Goal: Find specific page/section

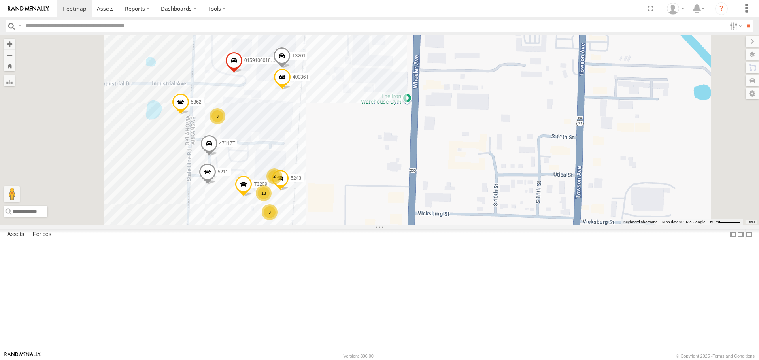
drag, startPoint x: 426, startPoint y: 168, endPoint x: 435, endPoint y: 182, distance: 17.4
click at [435, 182] on div "5265 T1818 5274 T3214 1482 776001 57469T 40045T 774 5217 40021T 6030T 1831 3713…" at bounding box center [379, 130] width 759 height 190
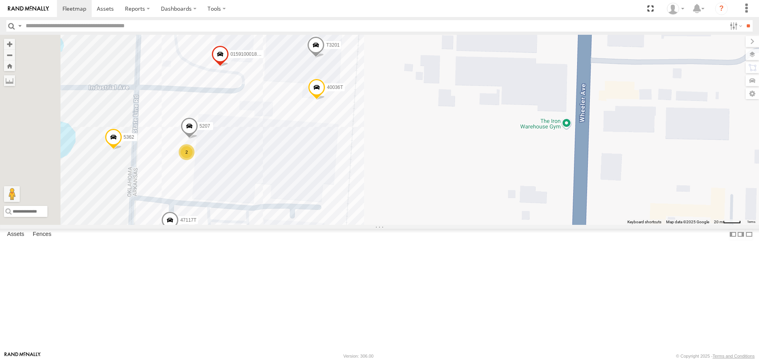
drag, startPoint x: 469, startPoint y: 235, endPoint x: 504, endPoint y: 213, distance: 41.7
click at [504, 213] on div "5265 T1818 5274 T3214 1482 776001 57469T 40045T 774 5217 40021T 6030T 1831 3713…" at bounding box center [379, 130] width 759 height 190
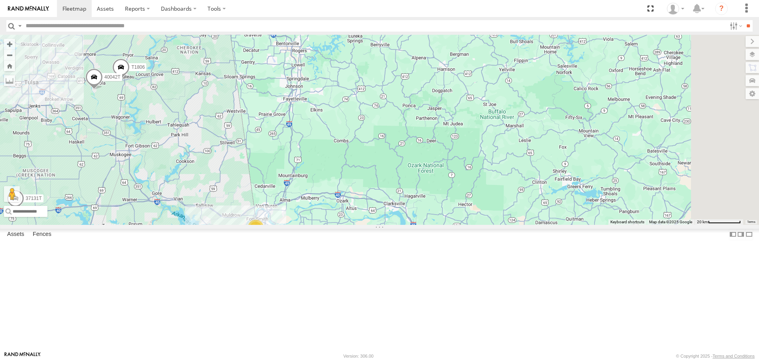
drag, startPoint x: 409, startPoint y: 140, endPoint x: 389, endPoint y: 221, distance: 83.2
click at [392, 219] on div "5265 T1818 5274 T3214 1482 776001 57469T 40045T 774 5217 40021T 6030T 1831 3713…" at bounding box center [379, 130] width 759 height 190
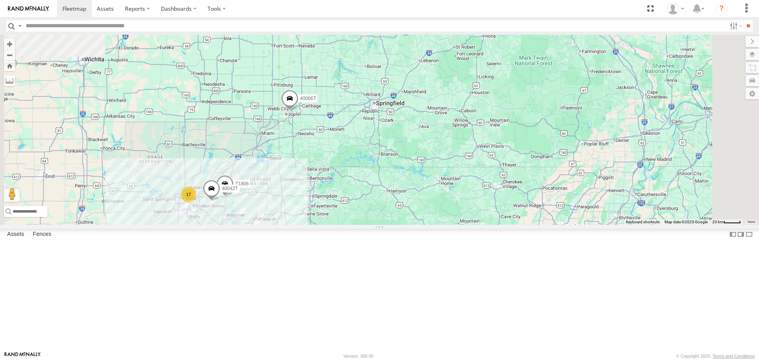
drag, startPoint x: 399, startPoint y: 141, endPoint x: 419, endPoint y: 214, distance: 75.9
click at [419, 214] on div "5265 T1818 5274 T3214 1482 776001 57469T 40045T 774 5217 40021T 6030T 1831 3713…" at bounding box center [379, 130] width 759 height 190
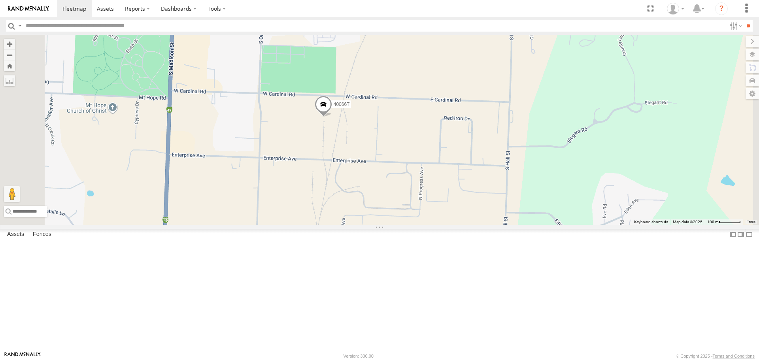
drag, startPoint x: 751, startPoint y: 53, endPoint x: 747, endPoint y: 55, distance: 5.5
click at [750, 53] on label at bounding box center [752, 54] width 13 height 11
click at [0, 0] on span "Satellite + Roadmap" at bounding box center [0, 0] width 0 height 0
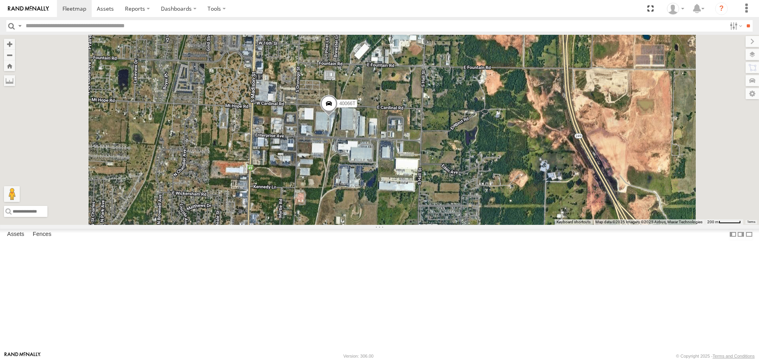
click at [0, 0] on span "Roadmap" at bounding box center [0, 0] width 0 height 0
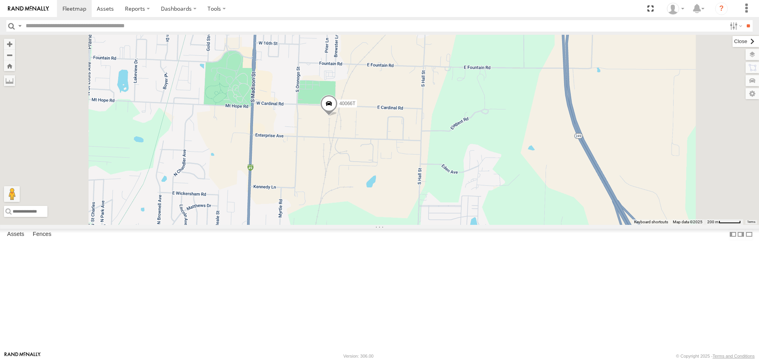
click at [733, 44] on label at bounding box center [746, 41] width 26 height 11
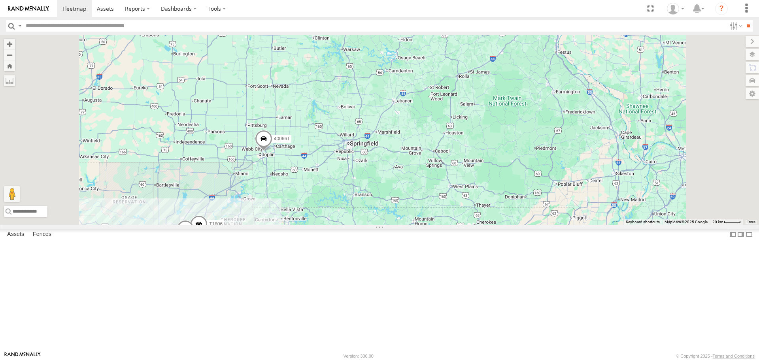
drag, startPoint x: 251, startPoint y: 232, endPoint x: 313, endPoint y: 211, distance: 65.9
click at [309, 214] on div "40066T 17 T1806 40042T" at bounding box center [379, 130] width 759 height 190
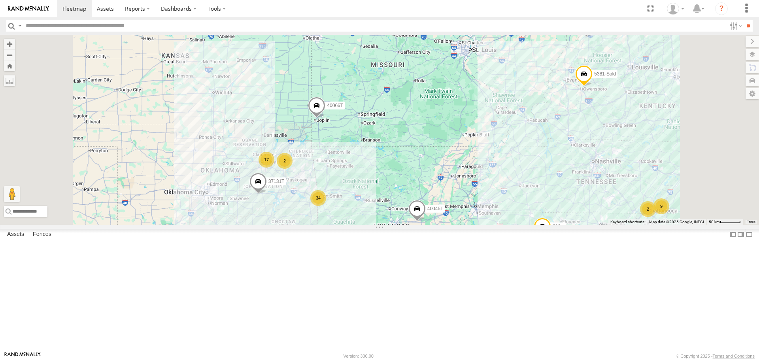
drag, startPoint x: 286, startPoint y: 234, endPoint x: 343, endPoint y: 197, distance: 68.3
click at [342, 199] on div "40066T 30 34 2 17 9 40045T 2 2 818 37131T 40134T 37121T 5381-Sold 5383" at bounding box center [379, 130] width 759 height 190
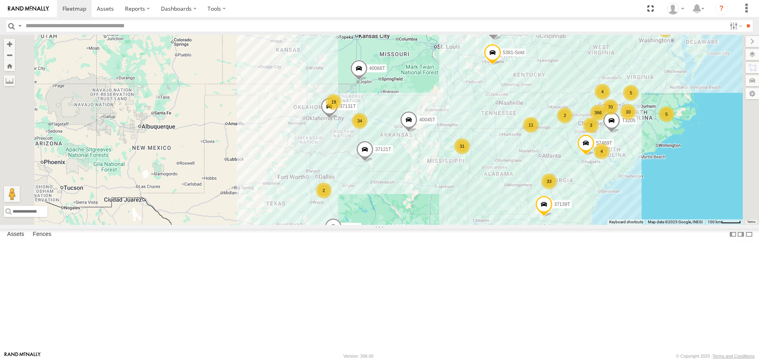
drag, startPoint x: 316, startPoint y: 226, endPoint x: 342, endPoint y: 215, distance: 28.2
click at [342, 215] on div "40066T 40045T 37131T 40134T 37121T 5381-Sold 5383 366 33 70 31 34 2 2 19 5 10 5…" at bounding box center [379, 130] width 759 height 190
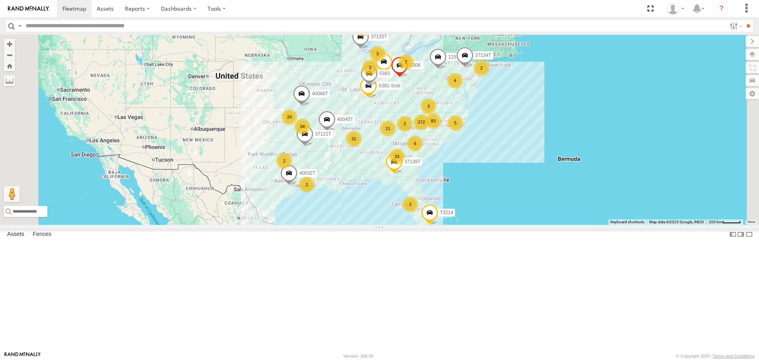
drag, startPoint x: 360, startPoint y: 235, endPoint x: 332, endPoint y: 232, distance: 27.9
click at [332, 225] on div "40066T 40045T 40134T 37121T 5381-Sold 5383 37135T 1156 37134T 40032T 37139T 530…" at bounding box center [379, 130] width 759 height 190
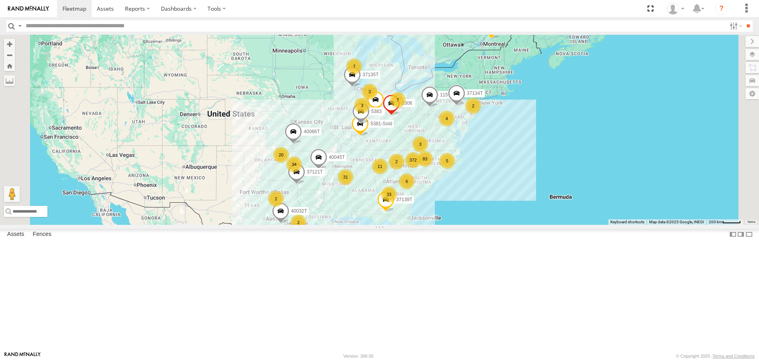
drag, startPoint x: 321, startPoint y: 181, endPoint x: 327, endPoint y: 225, distance: 44.4
click at [327, 225] on div "40066T 40045T 40134T 37121T 5381-Sold 5383 37135T 1156 37134T 40032T 37139T 530…" at bounding box center [379, 130] width 759 height 190
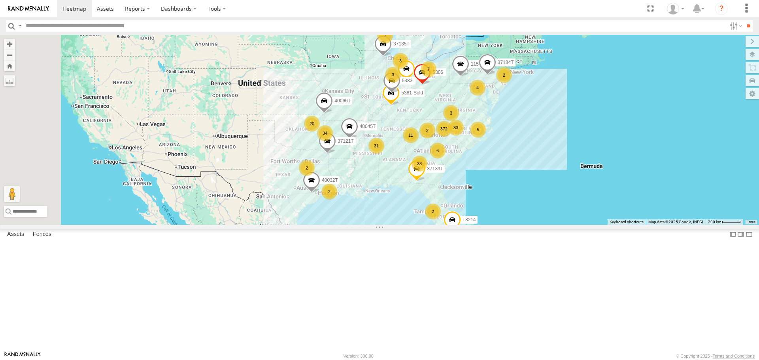
click at [346, 193] on div "40066T 40045T 40134T 37121T 5381-Sold 5383 37135T 1156 37134T 40032T 37139T 530…" at bounding box center [379, 130] width 759 height 190
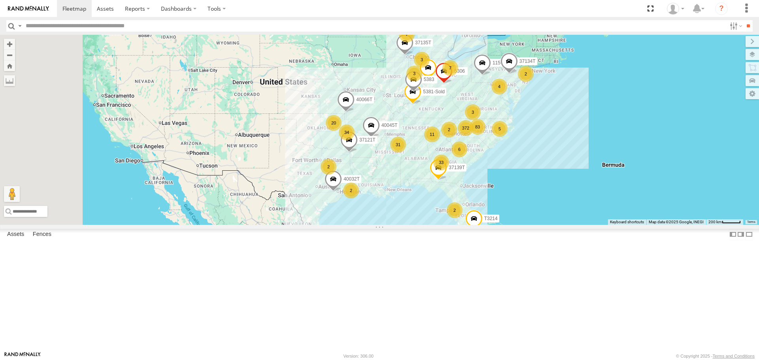
drag, startPoint x: 459, startPoint y: 242, endPoint x: 500, endPoint y: 240, distance: 40.4
click at [500, 225] on div "40066T 40045T 40134T 37121T 5381-Sold 5383 37135T 1156 37134T 40032T 37139T 530…" at bounding box center [379, 130] width 759 height 190
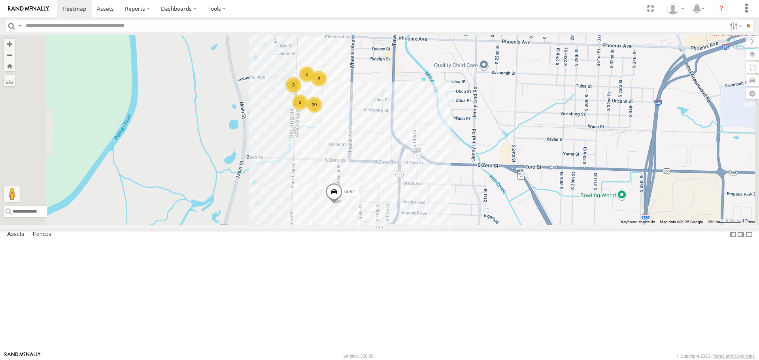
drag, startPoint x: 385, startPoint y: 143, endPoint x: 387, endPoint y: 269, distance: 125.8
click at [387, 225] on div "40066T 40045T 40134T 37121T 5381-Sold 5383 37135T 1156 37134T 40032T 37139T 530…" at bounding box center [379, 130] width 759 height 190
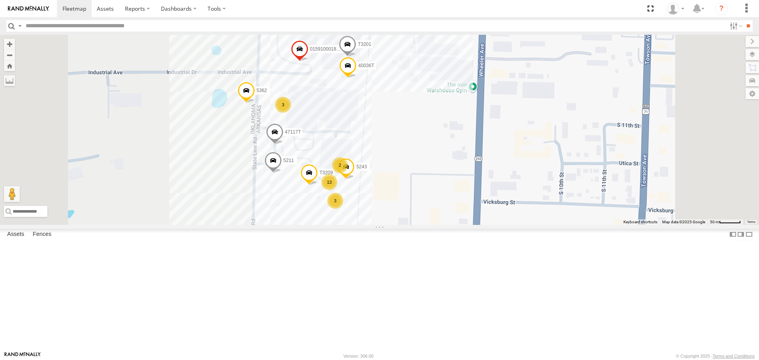
drag, startPoint x: 473, startPoint y: 146, endPoint x: 471, endPoint y: 201, distance: 55.8
click at [471, 201] on div "40066T 40045T 40134T 37121T 5381-Sold 5383 37135T 1156 37134T 40032T 37139T 530…" at bounding box center [379, 130] width 759 height 190
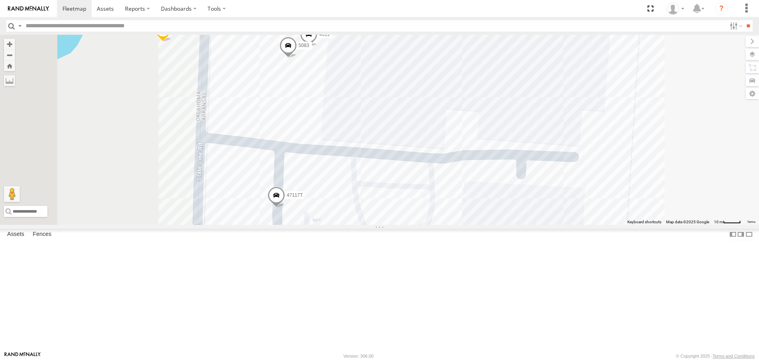
drag, startPoint x: 274, startPoint y: 218, endPoint x: 379, endPoint y: 148, distance: 125.2
click at [379, 148] on div "40066T 40045T 40134T 37121T 5381-Sold 5383 37135T 1156 37134T 40032T 37139T 530…" at bounding box center [379, 130] width 759 height 190
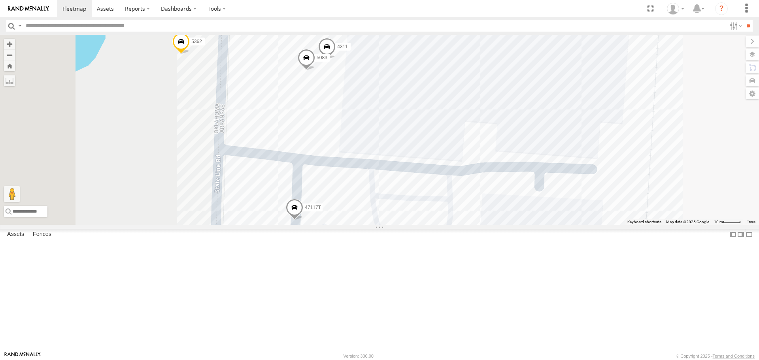
drag, startPoint x: 348, startPoint y: 181, endPoint x: 366, endPoint y: 193, distance: 21.4
click at [366, 193] on div "40066T 40045T 40134T 37121T 5381-Sold 5383 37135T 1156 37134T 40032T 37139T 530…" at bounding box center [379, 130] width 759 height 190
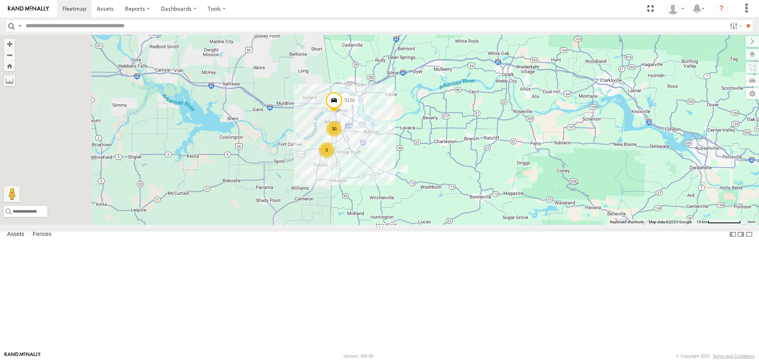
drag, startPoint x: 237, startPoint y: 182, endPoint x: 394, endPoint y: 189, distance: 157.6
click at [394, 189] on div "40066T 40045T 40134T 37121T 5381-Sold 5383 37135T 1156 37134T 40032T 37139T 530…" at bounding box center [379, 130] width 759 height 190
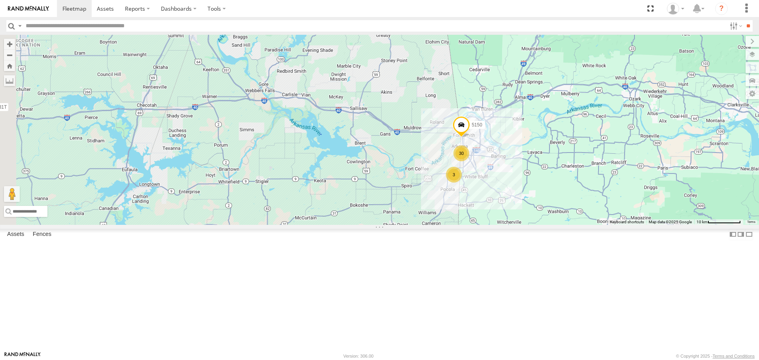
drag, startPoint x: 307, startPoint y: 177, endPoint x: 432, endPoint y: 202, distance: 127.4
click at [432, 202] on div "40066T 40045T 40134T 37121T 5381-Sold 5383 37135T 1156 37134T 40032T 37139T 530…" at bounding box center [379, 130] width 759 height 190
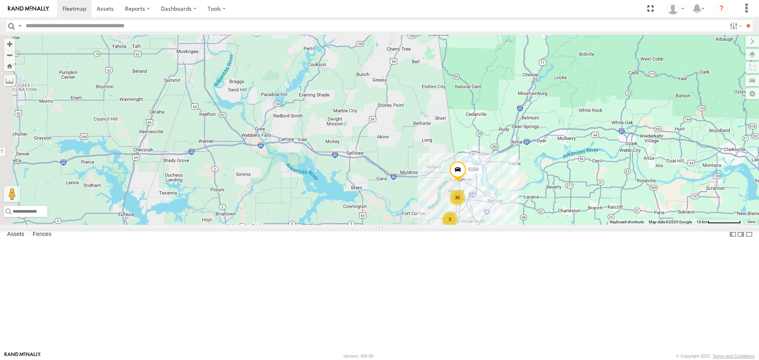
drag, startPoint x: 399, startPoint y: 192, endPoint x: 396, endPoint y: 239, distance: 47.6
click at [396, 225] on div "40066T 40045T 40134T 37121T 5381-Sold 5383 37135T 1156 37134T 40032T 37139T 530…" at bounding box center [379, 130] width 759 height 190
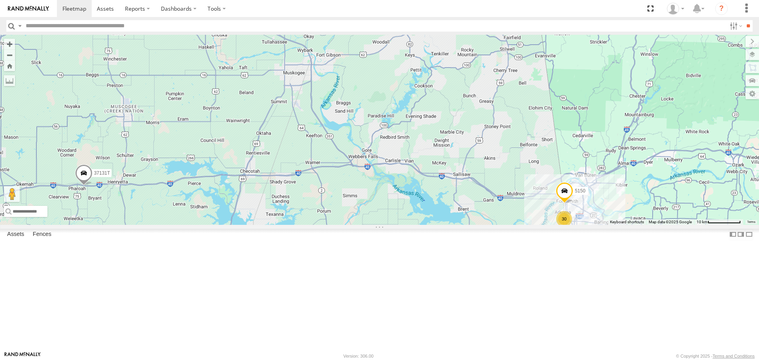
drag, startPoint x: 358, startPoint y: 163, endPoint x: 455, endPoint y: 176, distance: 98.1
click at [457, 178] on div "40066T 40045T 40134T 37121T 5381-Sold 5383 37135T 1156 37134T 40032T 37139T 530…" at bounding box center [379, 130] width 759 height 190
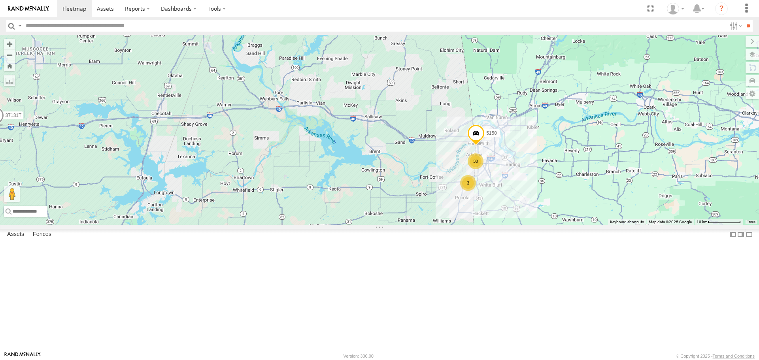
drag, startPoint x: 549, startPoint y: 220, endPoint x: 515, endPoint y: 207, distance: 36.9
click at [516, 208] on div "40066T 40045T 40134T 37121T 5381-Sold 5383 37135T 1156 37134T 40032T 37139T 530…" at bounding box center [379, 130] width 759 height 190
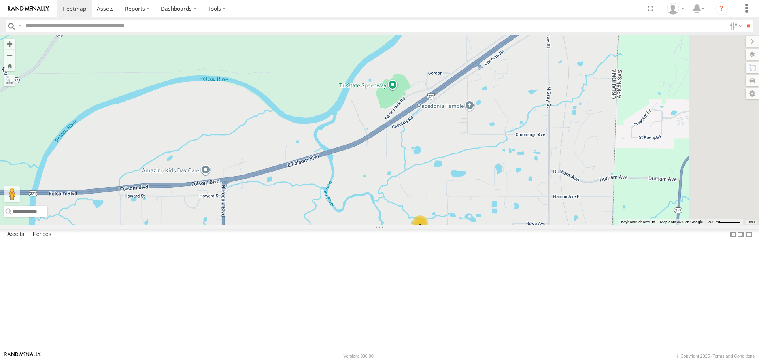
drag, startPoint x: 608, startPoint y: 190, endPoint x: 545, endPoint y: 318, distance: 142.4
click at [552, 225] on div "40066T 40045T 40134T 37121T 5381-Sold 5383 37135T 1156 37134T 40032T 37139T 530…" at bounding box center [379, 130] width 759 height 190
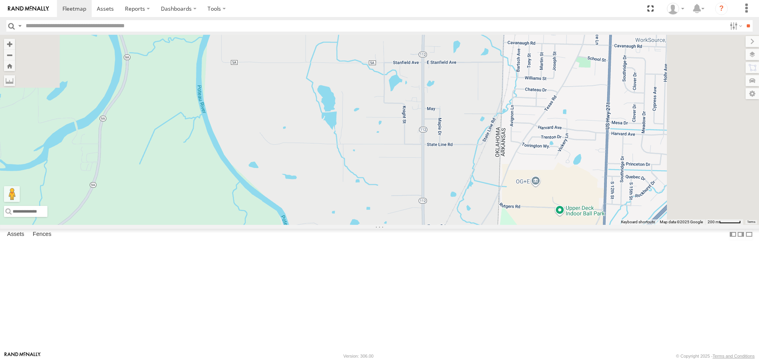
drag, startPoint x: 563, startPoint y: 182, endPoint x: 567, endPoint y: 298, distance: 116.3
click at [567, 225] on div "40066T 40045T 40134T 37121T 5381-Sold 5383 37135T 1156 37134T 40032T 37139T 530…" at bounding box center [379, 130] width 759 height 190
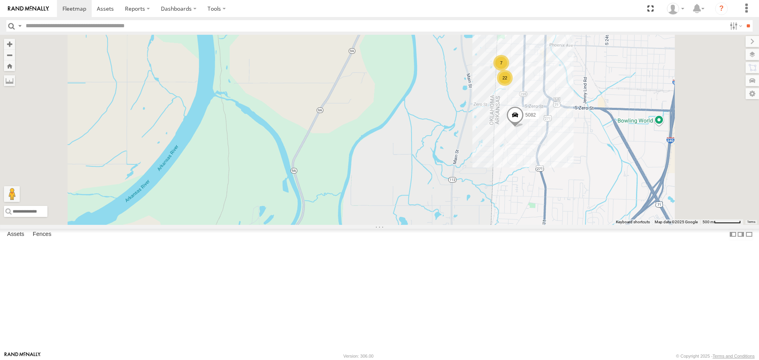
drag, startPoint x: 604, startPoint y: 270, endPoint x: 592, endPoint y: 297, distance: 29.2
click at [592, 225] on div "40066T 40045T 40134T 37121T 5381-Sold 5383 37135T 1156 37134T 40032T 37139T 530…" at bounding box center [379, 130] width 759 height 190
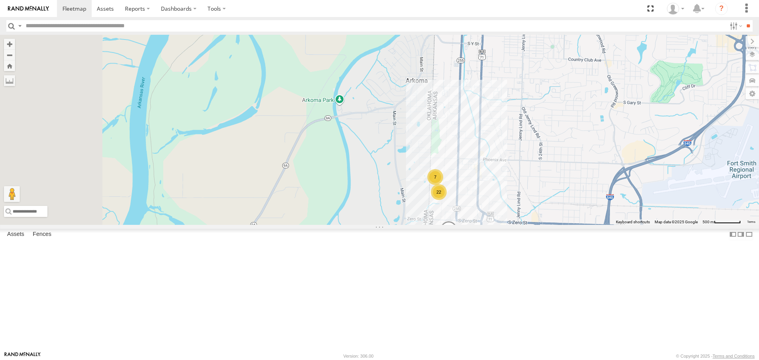
drag, startPoint x: 297, startPoint y: 250, endPoint x: 433, endPoint y: 251, distance: 135.3
click at [428, 225] on div "40066T 40045T 40134T 37121T 5381-Sold 5383 37135T 1156 37134T 40032T 37139T 530…" at bounding box center [379, 130] width 759 height 190
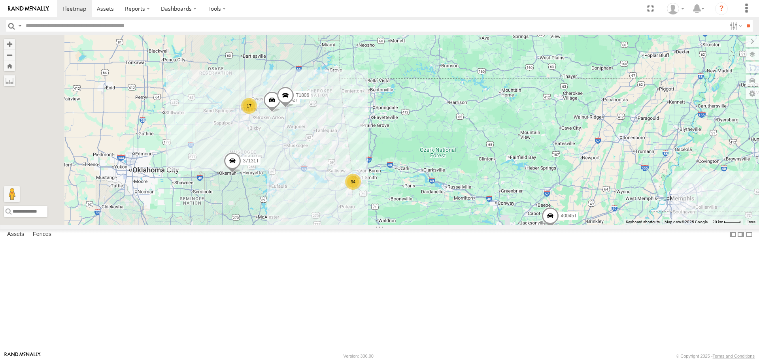
drag, startPoint x: 339, startPoint y: 268, endPoint x: 414, endPoint y: 245, distance: 77.9
click at [413, 225] on div "40066T 40045T 40134T 37121T 5381-Sold 5383 37135T 1156 37134T 40032T 37139T 530…" at bounding box center [379, 130] width 759 height 190
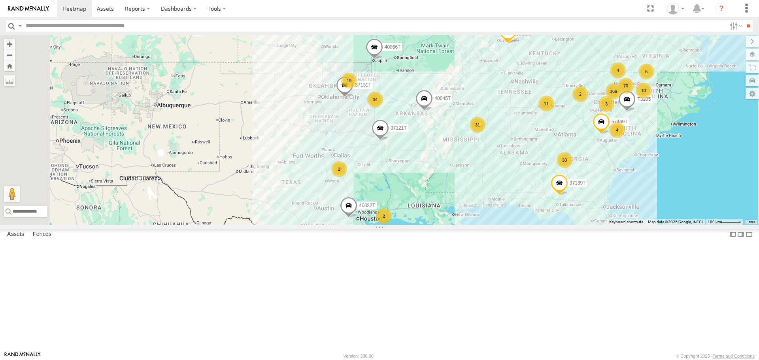
drag, startPoint x: 416, startPoint y: 249, endPoint x: 415, endPoint y: 199, distance: 49.4
click at [415, 199] on div "40066T 40045T 40134T 37121T 5381-Sold 5383 37135T 1156 37134T 40032T 37139T 530…" at bounding box center [379, 130] width 759 height 190
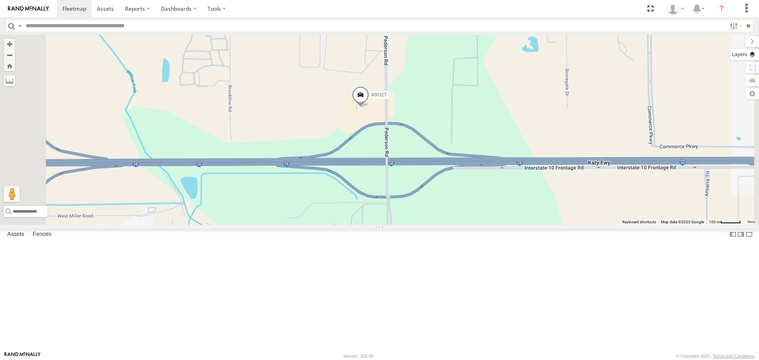
click at [752, 55] on label at bounding box center [745, 54] width 29 height 11
click at [0, 0] on span "Satellite + Roadmap" at bounding box center [0, 0] width 0 height 0
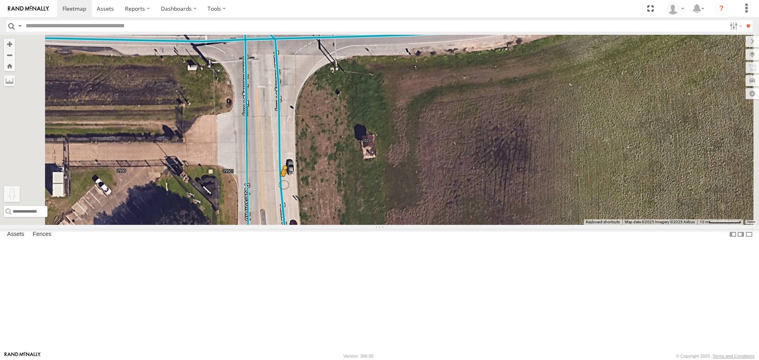
drag, startPoint x: 212, startPoint y: 320, endPoint x: 383, endPoint y: 248, distance: 185.4
click at [383, 225] on div "40066T 40045T 40134T 37121T 5381-Sold 5383 37135T 1156 37134T 40032T 37139T 530…" at bounding box center [379, 130] width 759 height 190
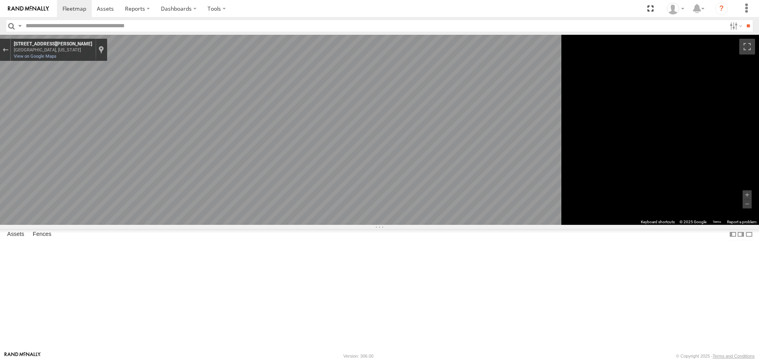
click at [0, 0] on span "Roadmap" at bounding box center [0, 0] width 0 height 0
click at [8, 50] on div "Exit the Street View" at bounding box center [5, 49] width 6 height 5
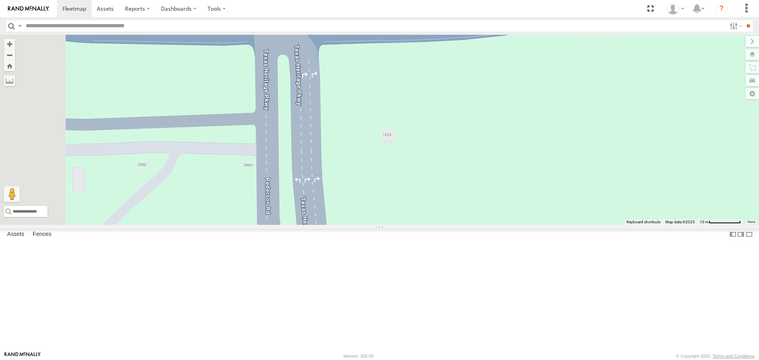
drag, startPoint x: 493, startPoint y: 248, endPoint x: 536, endPoint y: 241, distance: 43.4
click at [536, 225] on div "40066T 40045T 40134T 37121T 5381-Sold 5383 37135T 1156 37134T 40032T 37139T 530…" at bounding box center [379, 130] width 759 height 190
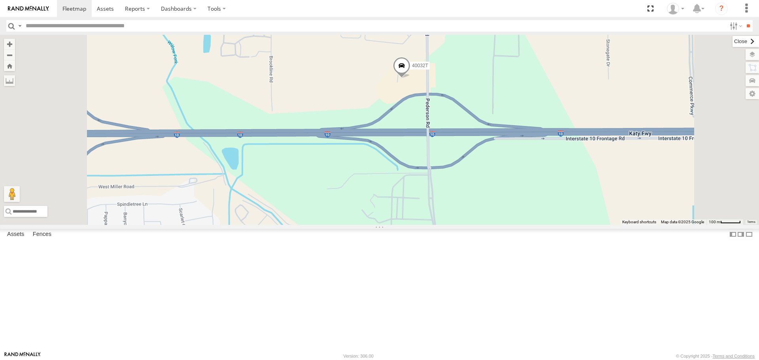
click at [733, 42] on label at bounding box center [746, 41] width 26 height 11
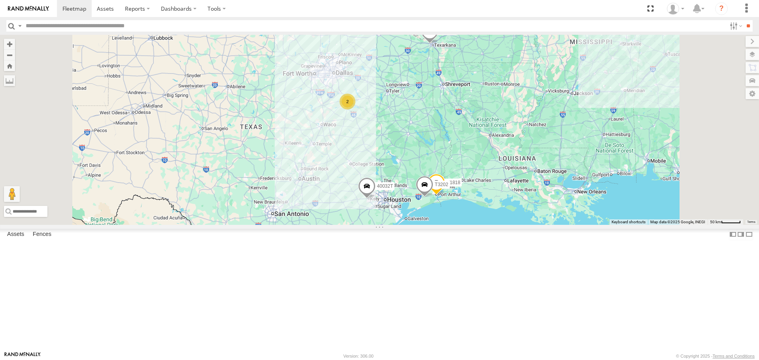
drag, startPoint x: 389, startPoint y: 220, endPoint x: 433, endPoint y: 248, distance: 52.2
click at [433, 225] on div "40066T 40045T 40134T 37121T 5381-Sold 5383 37135T 1156 37134T 40032T 37139T 530…" at bounding box center [379, 130] width 759 height 190
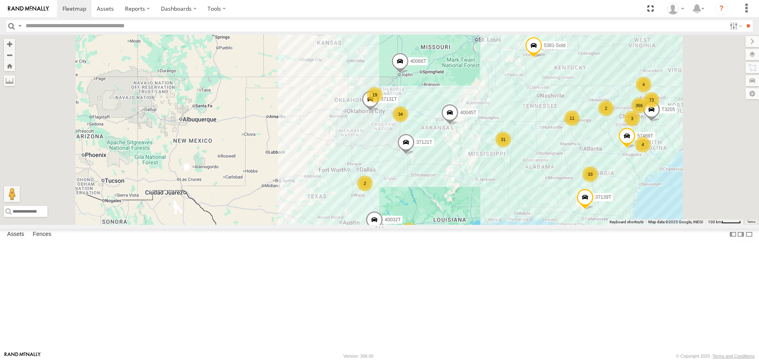
drag, startPoint x: 398, startPoint y: 219, endPoint x: 390, endPoint y: 248, distance: 30.7
click at [390, 225] on div "40066T 40045T 40134T 37121T 5381-Sold 5383 37135T 1156 37134T 40032T 37139T 530…" at bounding box center [379, 130] width 759 height 190
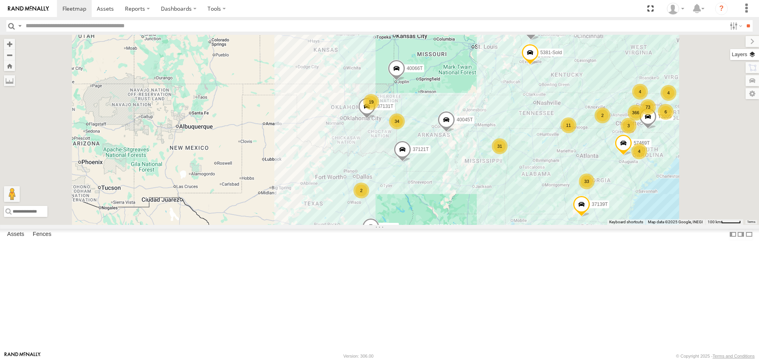
click at [755, 52] on label at bounding box center [745, 54] width 29 height 11
click at [0, 0] on span "Overlays" at bounding box center [0, 0] width 0 height 0
click at [0, 0] on span "Traffic" at bounding box center [0, 0] width 0 height 0
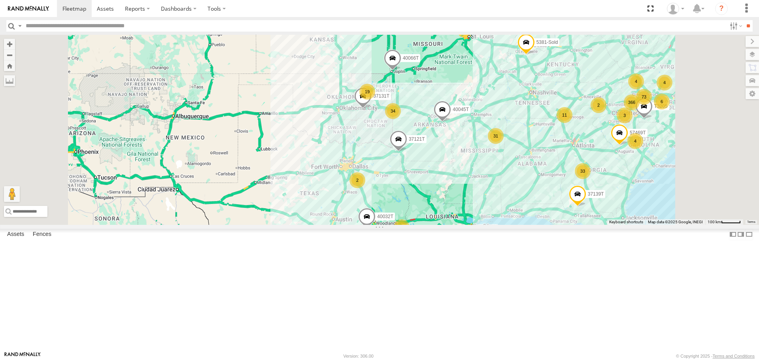
drag, startPoint x: 394, startPoint y: 254, endPoint x: 390, endPoint y: 218, distance: 36.6
click at [390, 219] on div "40066T 40045T 40134T 37121T 5381-Sold 5383 37135T 1156 37134T 40032T 37139T 530…" at bounding box center [379, 130] width 759 height 190
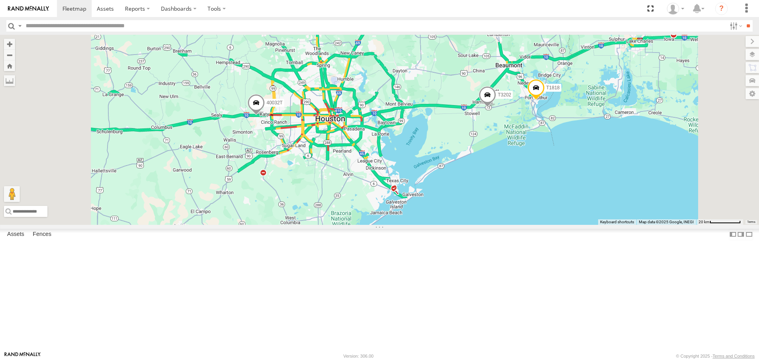
drag, startPoint x: 358, startPoint y: 197, endPoint x: 385, endPoint y: 213, distance: 31.4
click at [385, 213] on div "40066T 40045T 40134T 37121T 5381-Sold 5383 37135T 1156 37134T 40032T 37139T 530…" at bounding box center [379, 130] width 759 height 190
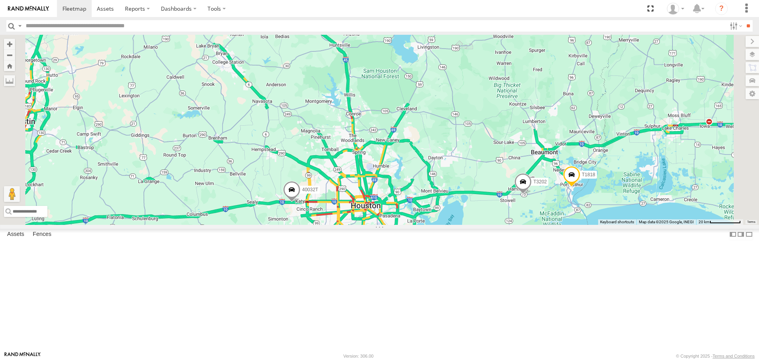
drag, startPoint x: 619, startPoint y: 149, endPoint x: 555, endPoint y: 240, distance: 110.8
click at [562, 225] on div "40066T 40045T 40134T 37121T 5381-Sold 5383 37135T 1156 37134T 40032T 37139T 530…" at bounding box center [379, 130] width 759 height 190
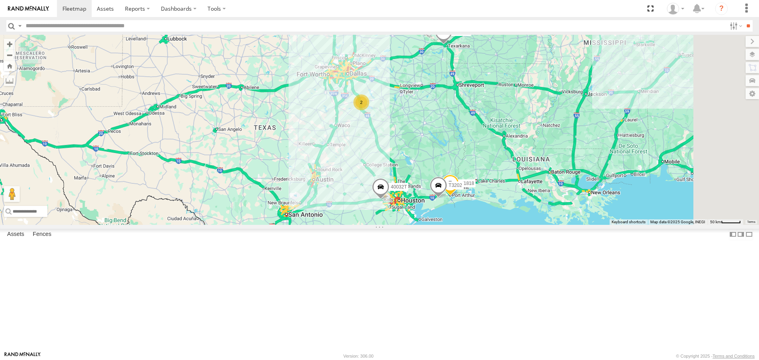
drag, startPoint x: 566, startPoint y: 177, endPoint x: 552, endPoint y: 191, distance: 20.4
click at [552, 191] on div "40066T 40045T 40134T 37121T 5381-Sold 5383 37135T 1156 37134T 40032T 37139T 530…" at bounding box center [379, 130] width 759 height 190
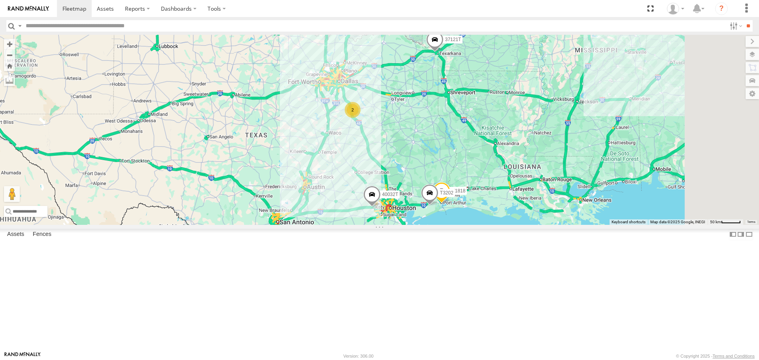
click at [0, 0] on span "Traffic" at bounding box center [0, 0] width 0 height 0
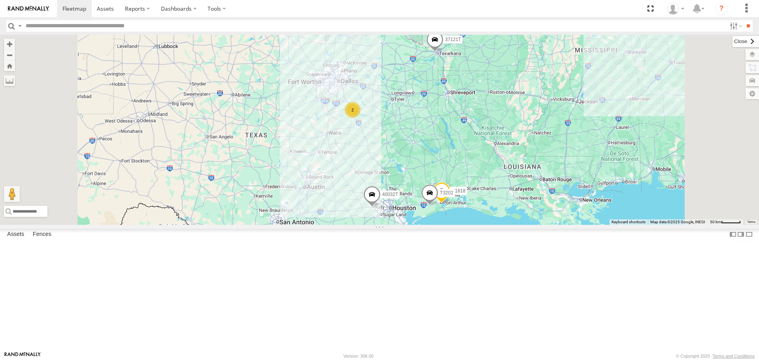
click at [733, 41] on label at bounding box center [746, 41] width 26 height 11
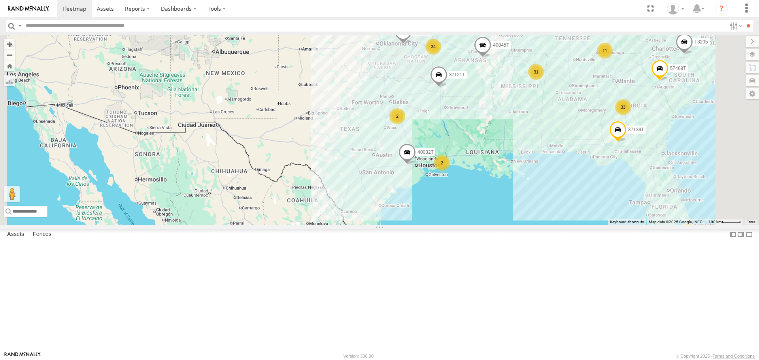
drag, startPoint x: 463, startPoint y: 195, endPoint x: 425, endPoint y: 200, distance: 38.0
click at [425, 200] on div "40066T 40045T 40134T 37121T 5381-Sold 5383 37135T 1156 37134T 40032T 37139T 530…" at bounding box center [379, 130] width 759 height 190
click at [753, 56] on label at bounding box center [745, 54] width 29 height 11
click at [733, 41] on label at bounding box center [746, 41] width 26 height 11
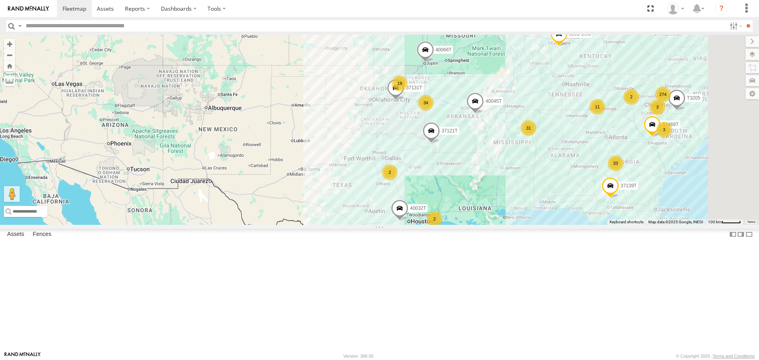
drag, startPoint x: 358, startPoint y: 202, endPoint x: 354, endPoint y: 221, distance: 19.3
click at [354, 221] on div "40066T 40045T 40134T 37121T 5381-Sold 5383 37135T 1156 37134T 40032T 37139T 530…" at bounding box center [379, 130] width 759 height 190
